Goal: Transaction & Acquisition: Subscribe to service/newsletter

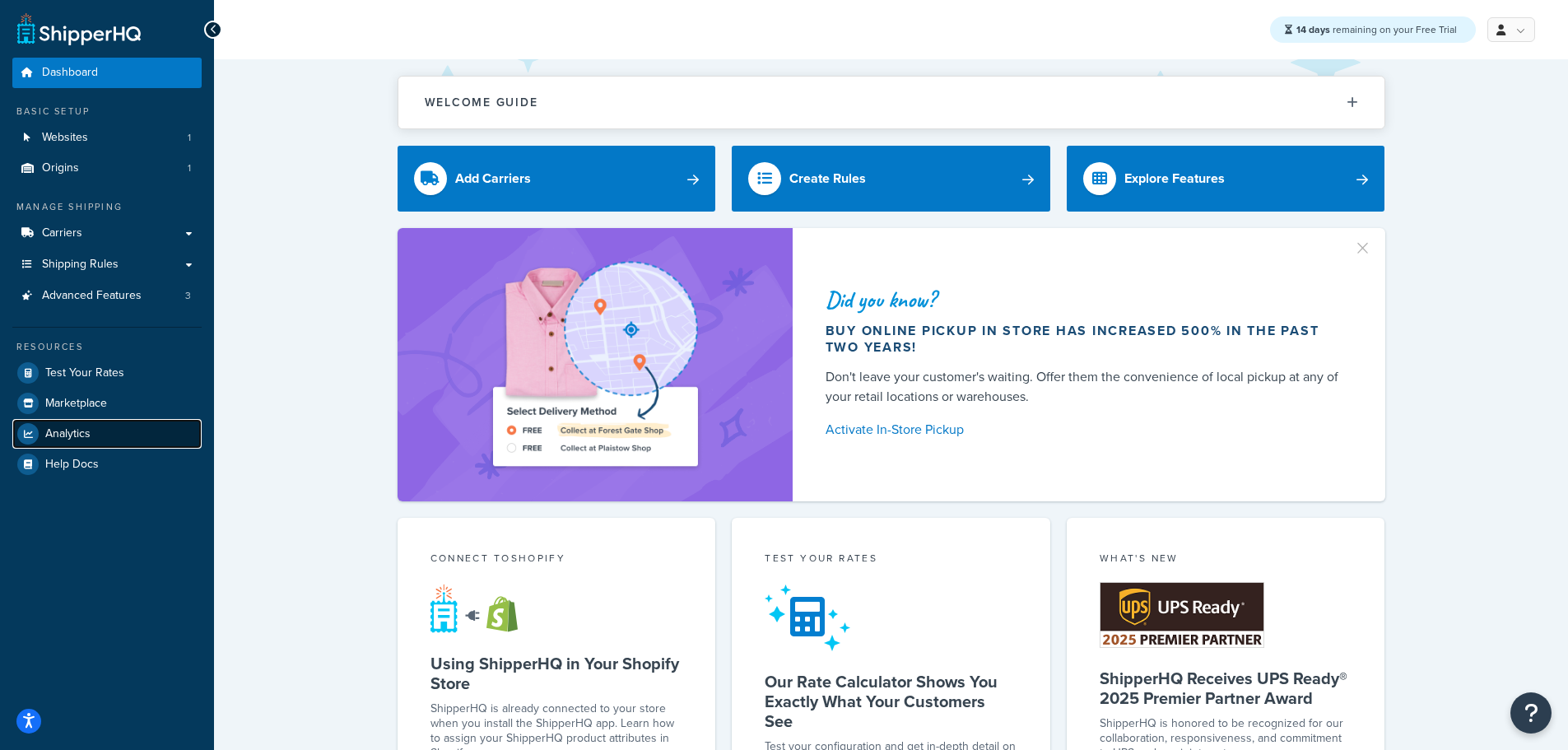
click at [102, 441] on link "Analytics" at bounding box center [107, 434] width 189 height 30
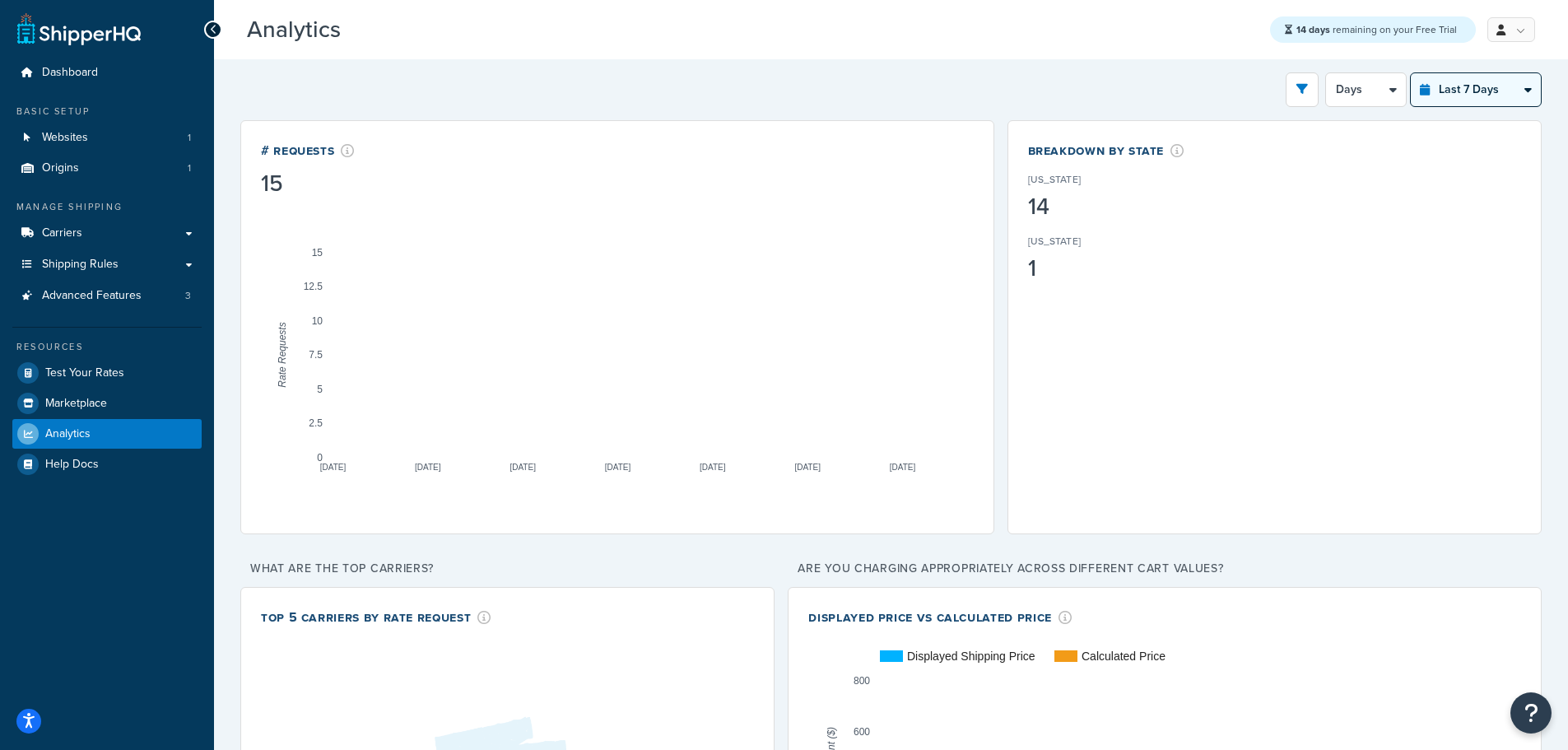
click at [1443, 88] on select "Last 24 Hours Last 7 Days Last 30 Days Last 3 Months Last 6 Months Last 12 Mont…" at bounding box center [1475, 89] width 130 height 33
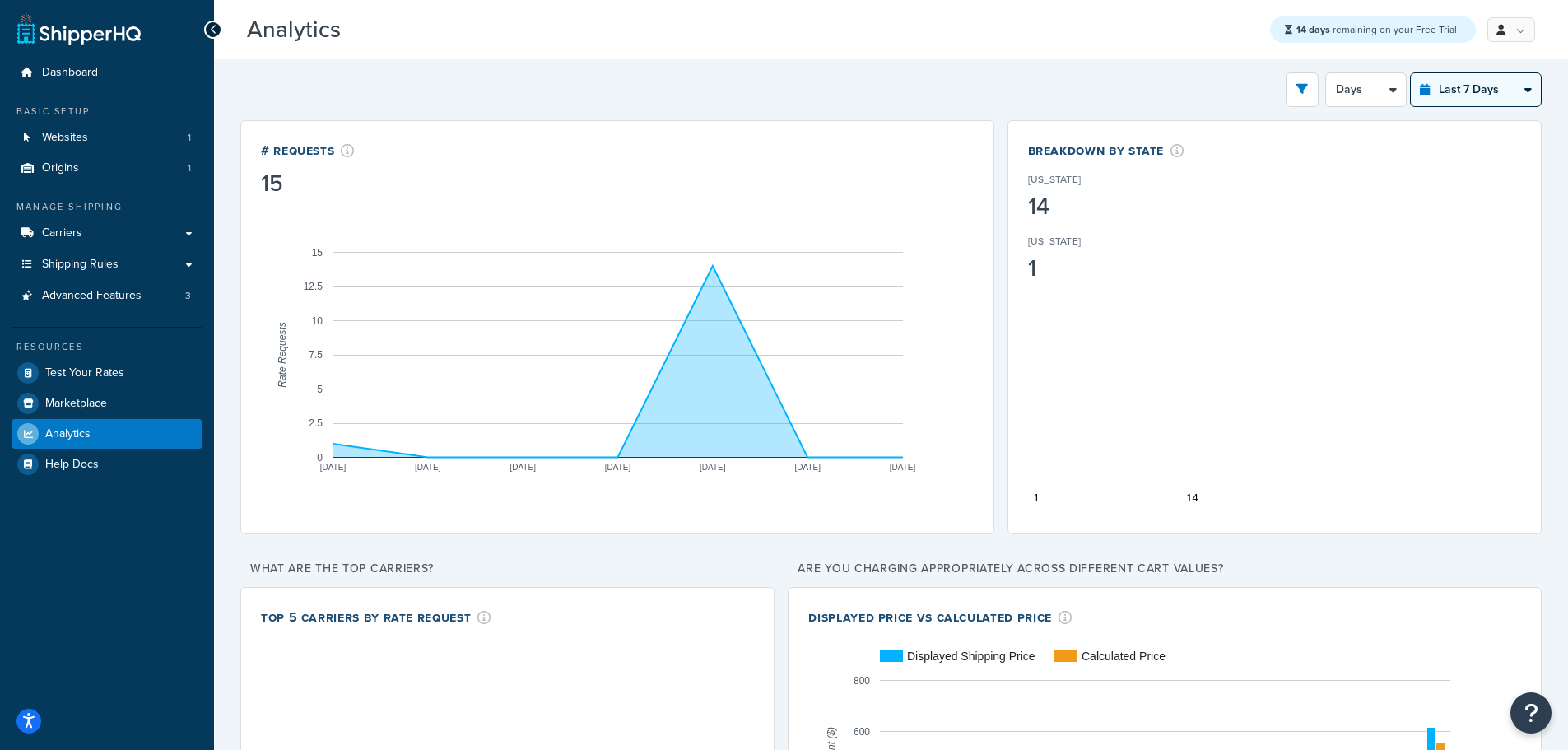
select select "last_year"
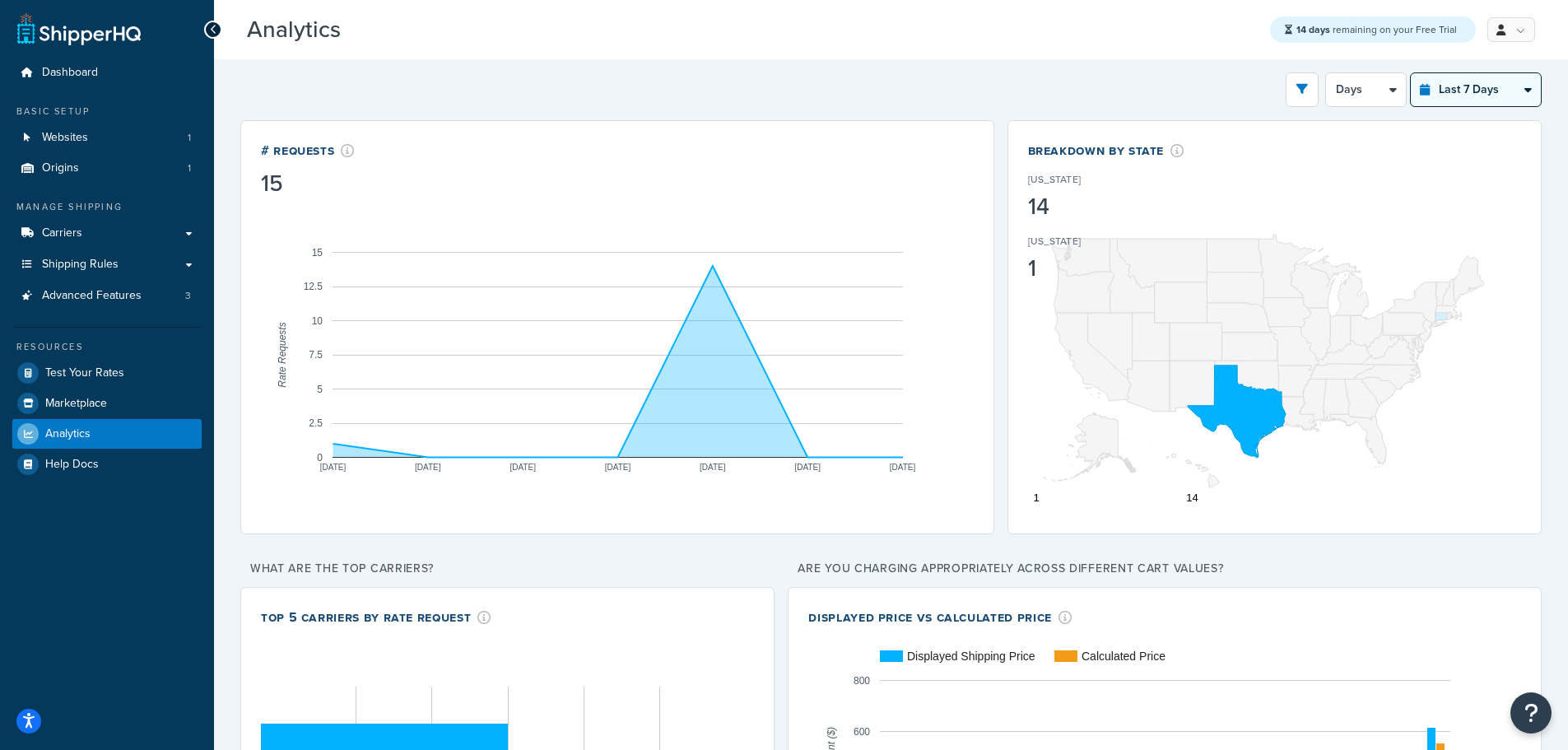
click at [1411, 73] on select "Last 24 Hours Last 7 Days Last 30 Days Last 3 Months Last 6 Months Last 12 Mont…" at bounding box center [1475, 89] width 130 height 33
select select "1M"
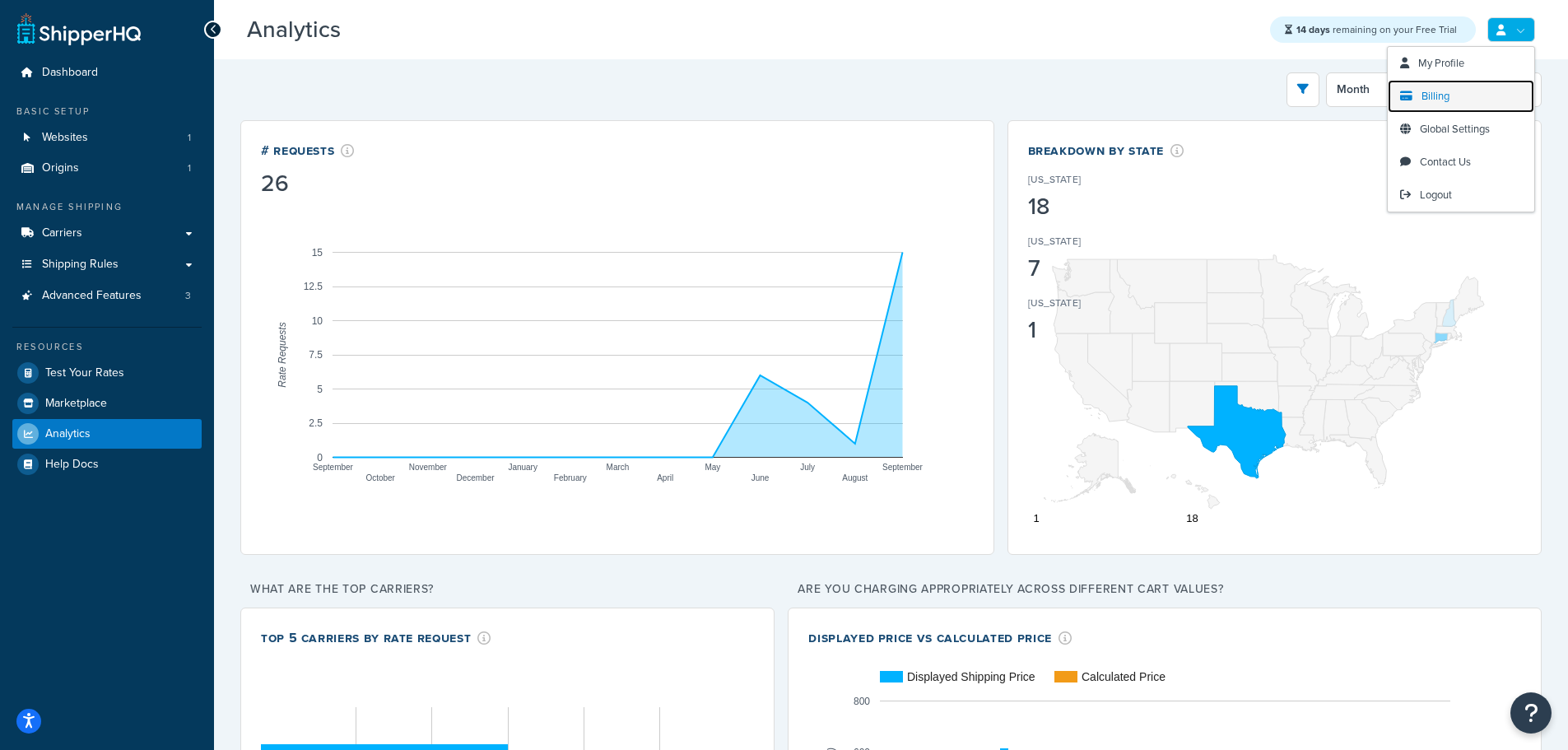
click at [1444, 99] on span "Billing" at bounding box center [1436, 96] width 28 height 16
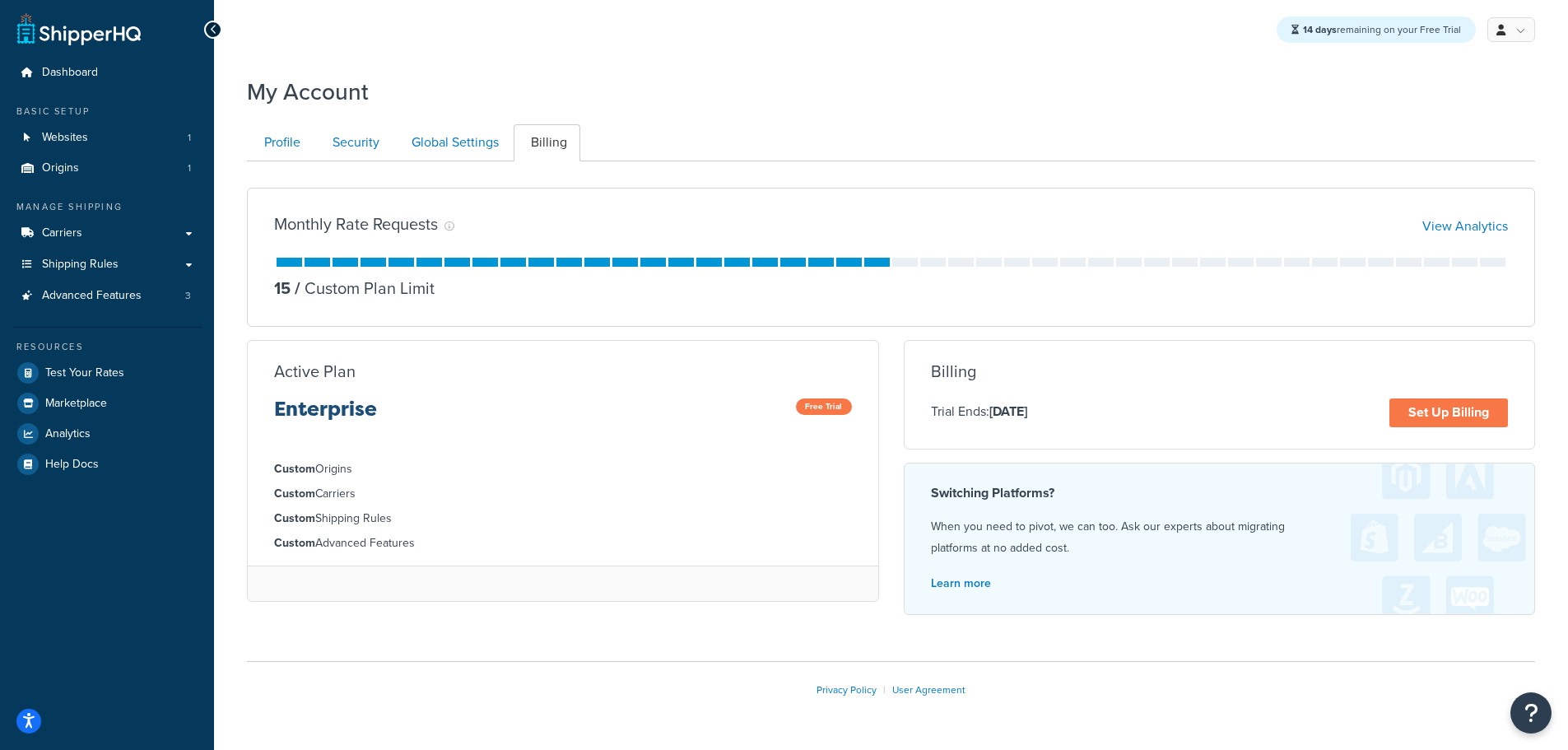
click at [1473, 393] on div "Billing Trial Ends: [DATE] Set Up Billing Unfortunately, we were unable to load…" at bounding box center [1219, 395] width 630 height 65
click at [1459, 405] on link "Set Up Billing" at bounding box center [1448, 413] width 118 height 29
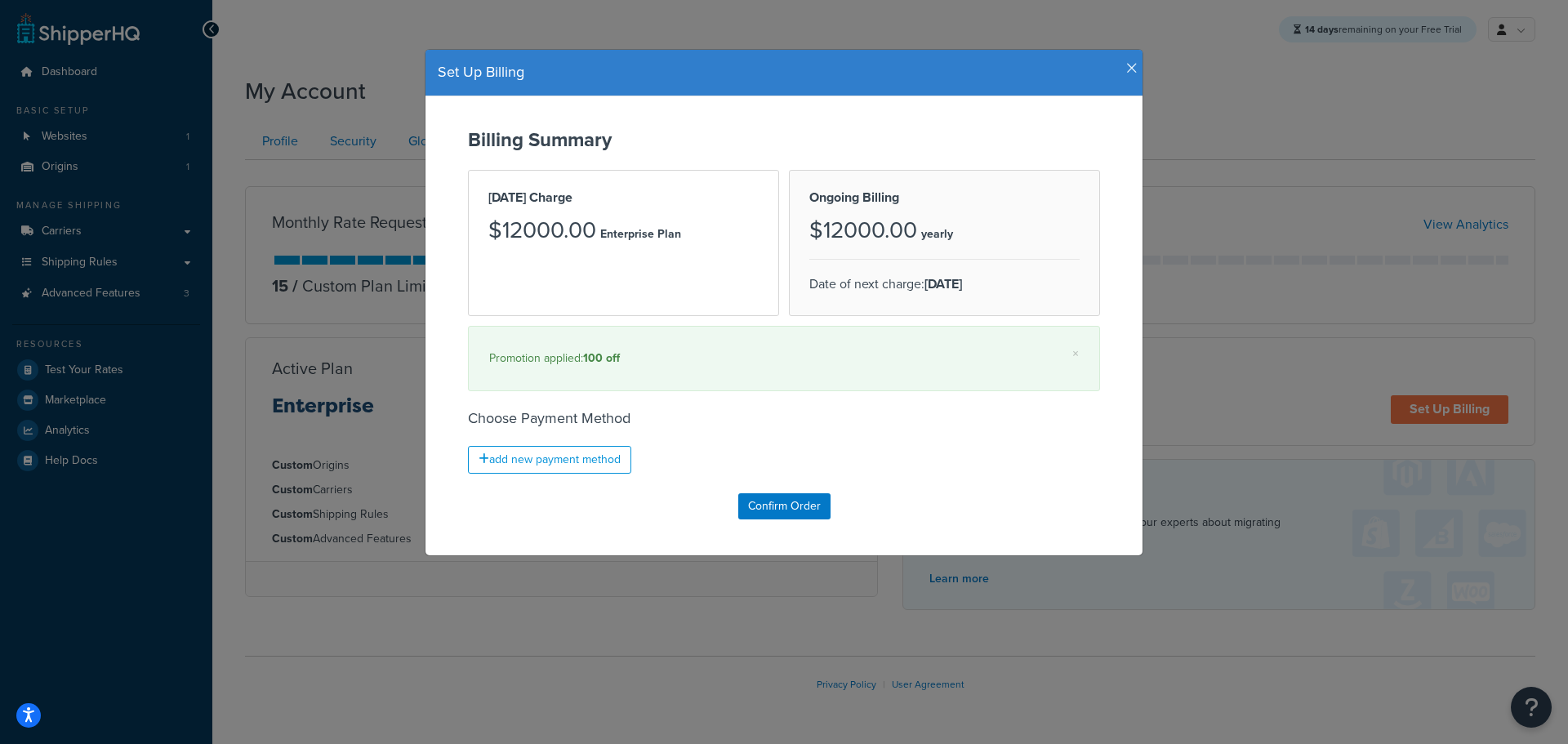
click at [1126, 63] on icon "button" at bounding box center [1131, 68] width 11 height 15
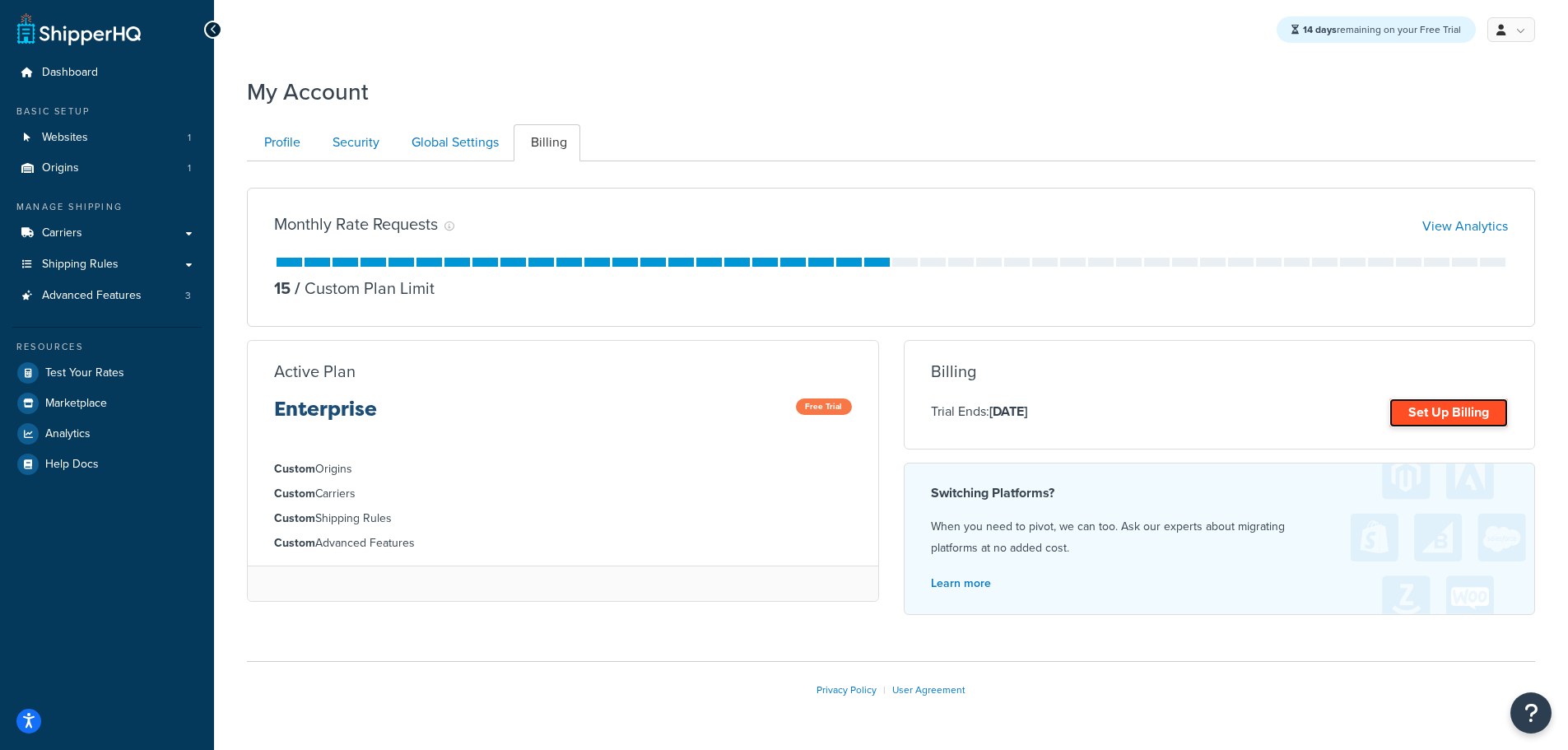
drag, startPoint x: 1449, startPoint y: 409, endPoint x: 1430, endPoint y: 398, distance: 22.0
click at [1449, 409] on link "Set Up Billing" at bounding box center [1448, 413] width 118 height 29
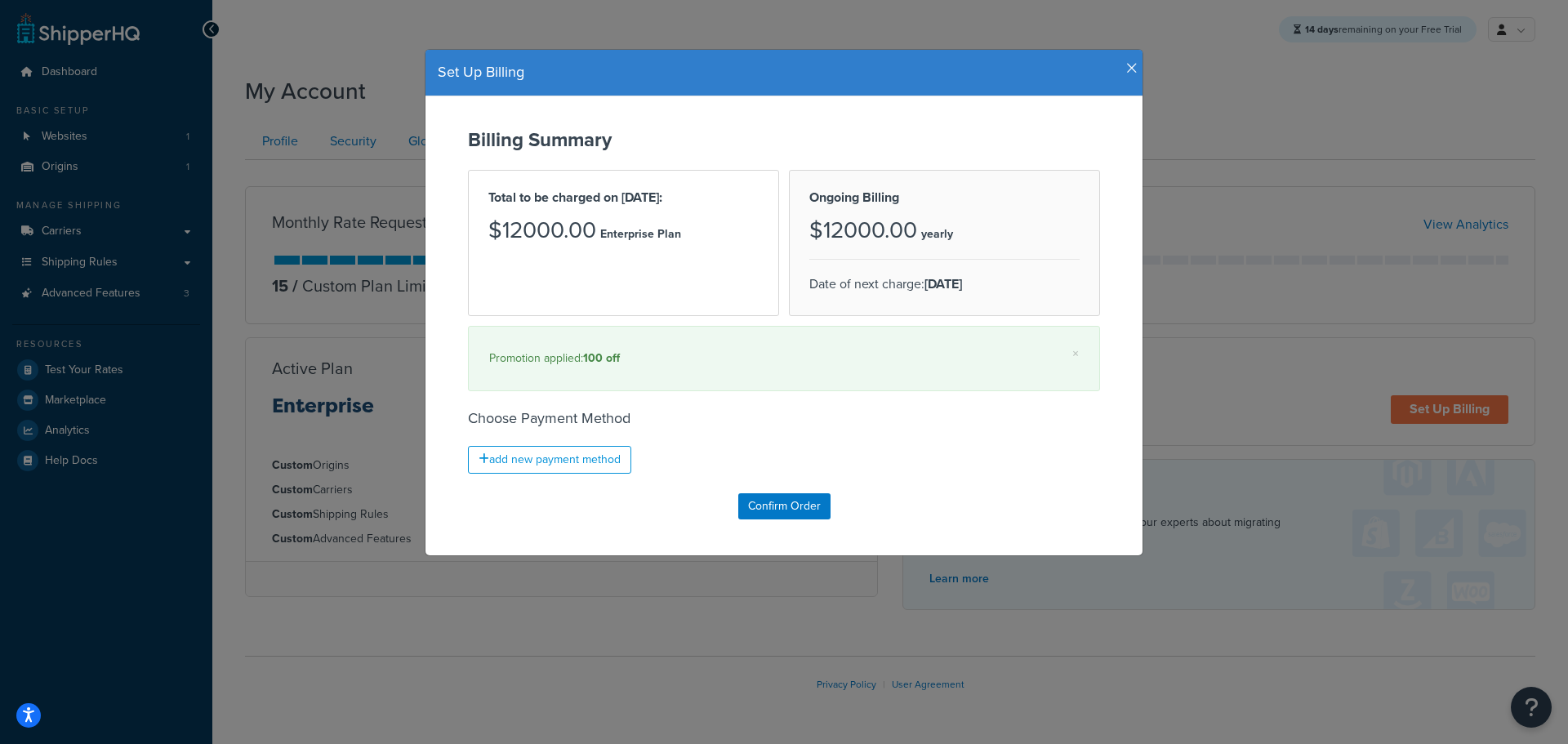
drag, startPoint x: 1388, startPoint y: 115, endPoint x: 1148, endPoint y: 30, distance: 254.6
click at [1387, 115] on div "Set Up Billing Billing Summary Total to be charged on [DATE]: $12000.00 Enterpr…" at bounding box center [784, 372] width 1568 height 744
